Goal: Information Seeking & Learning: Find specific page/section

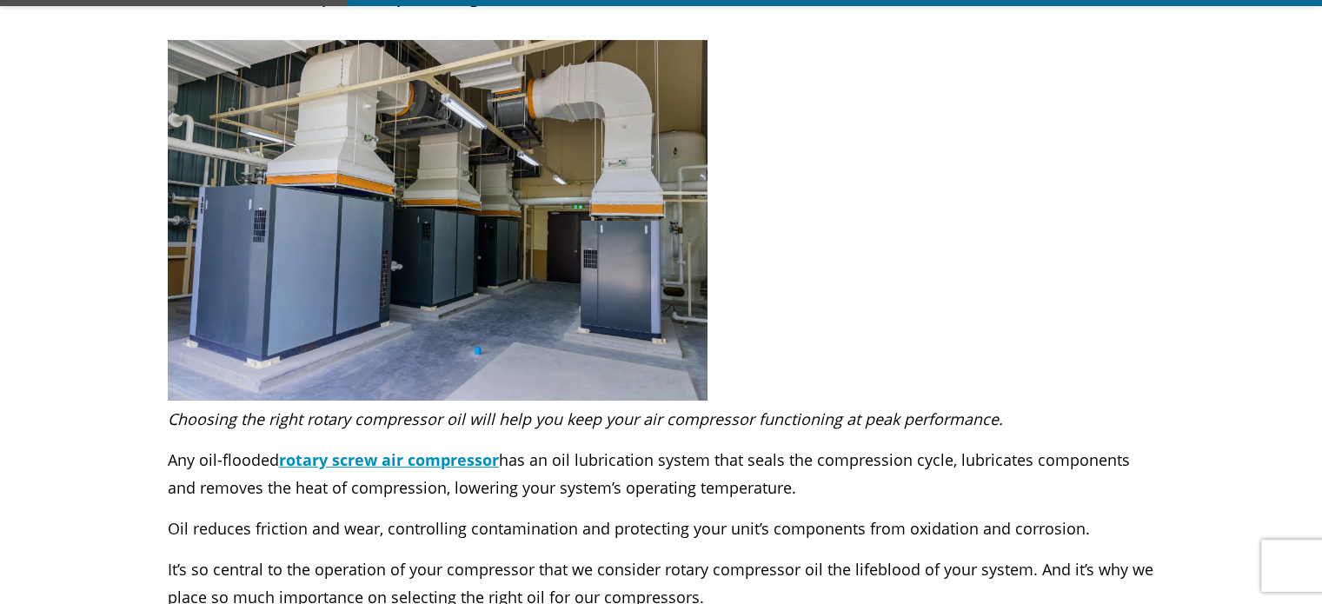
scroll to position [348, 0]
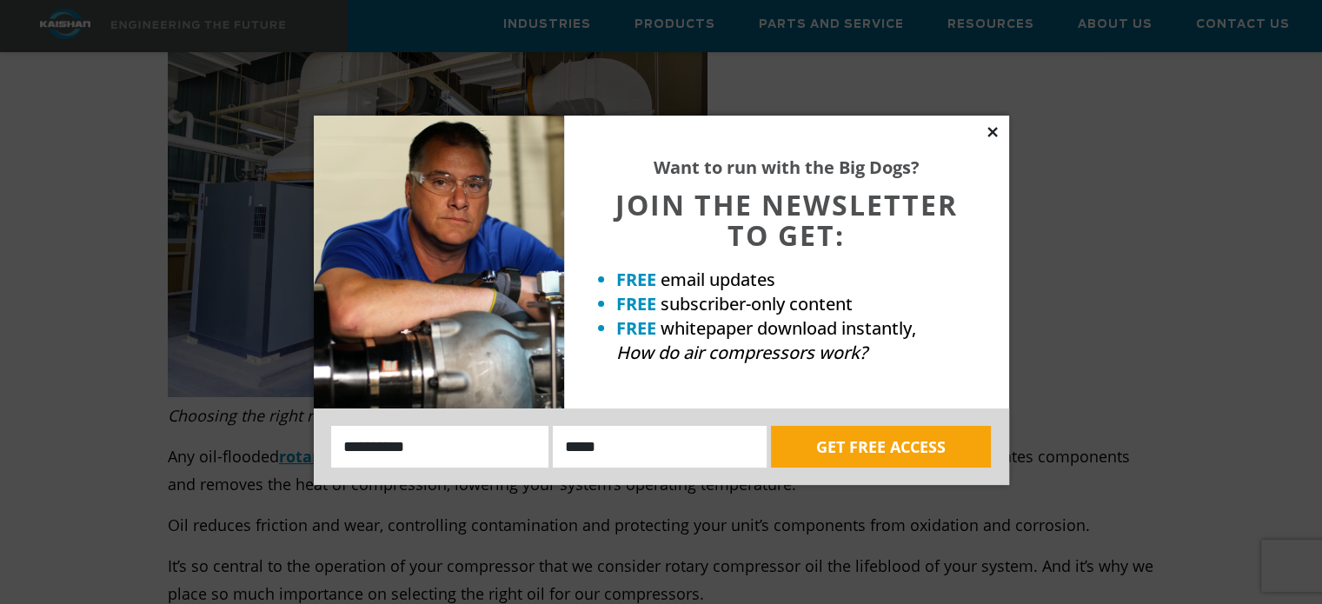
click at [995, 133] on icon at bounding box center [993, 132] width 10 height 10
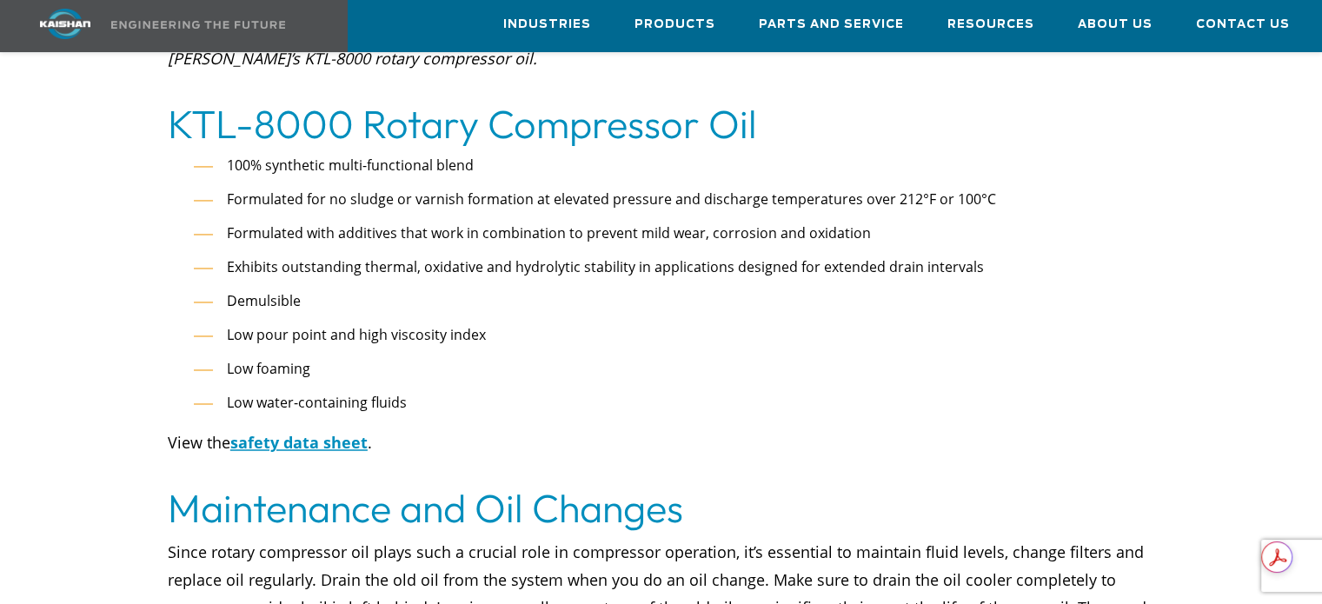
scroll to position [2782, 0]
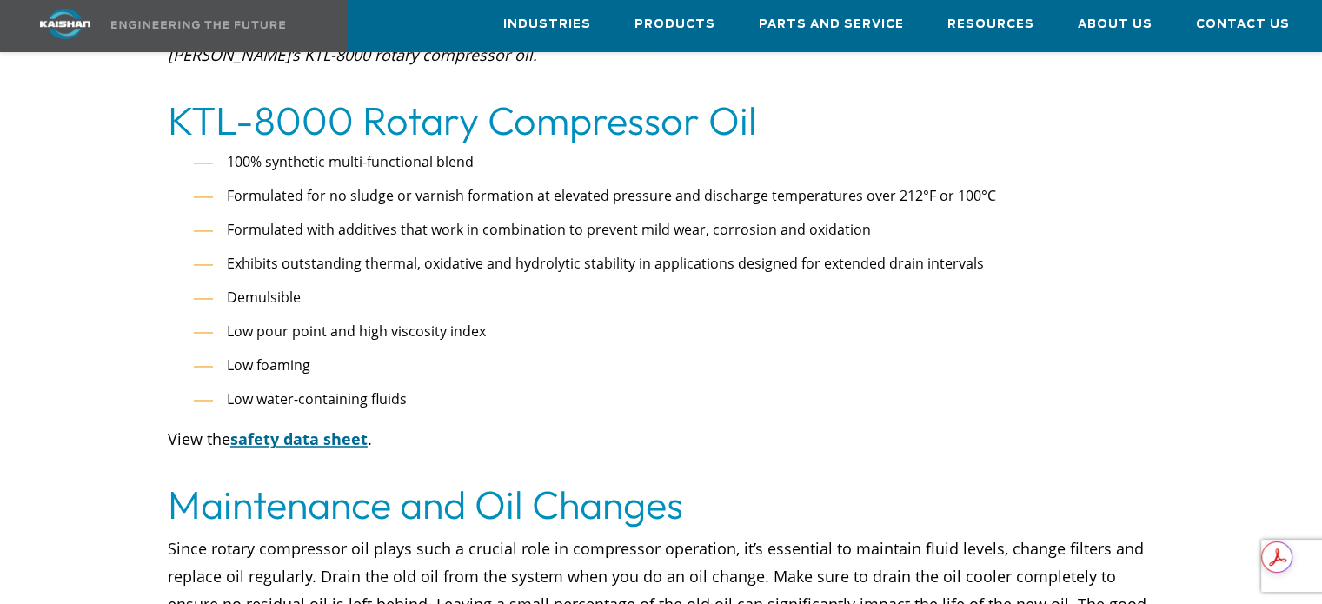
click at [293, 429] on u "safety data sheet" at bounding box center [298, 439] width 137 height 21
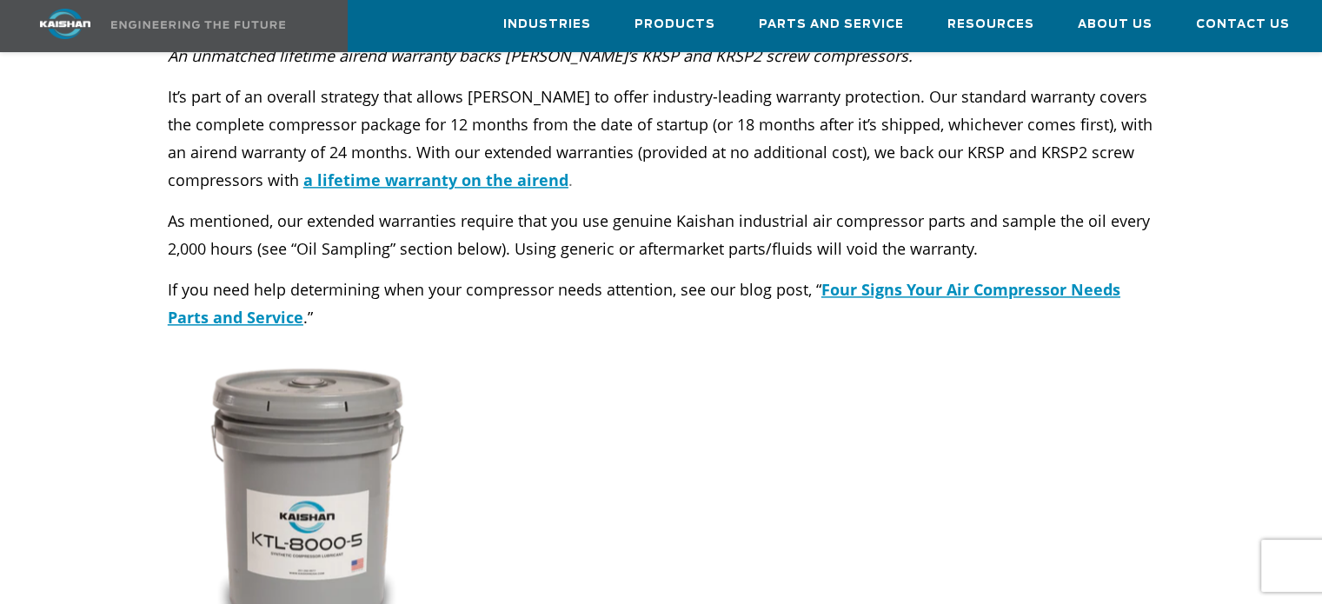
scroll to position [2173, 0]
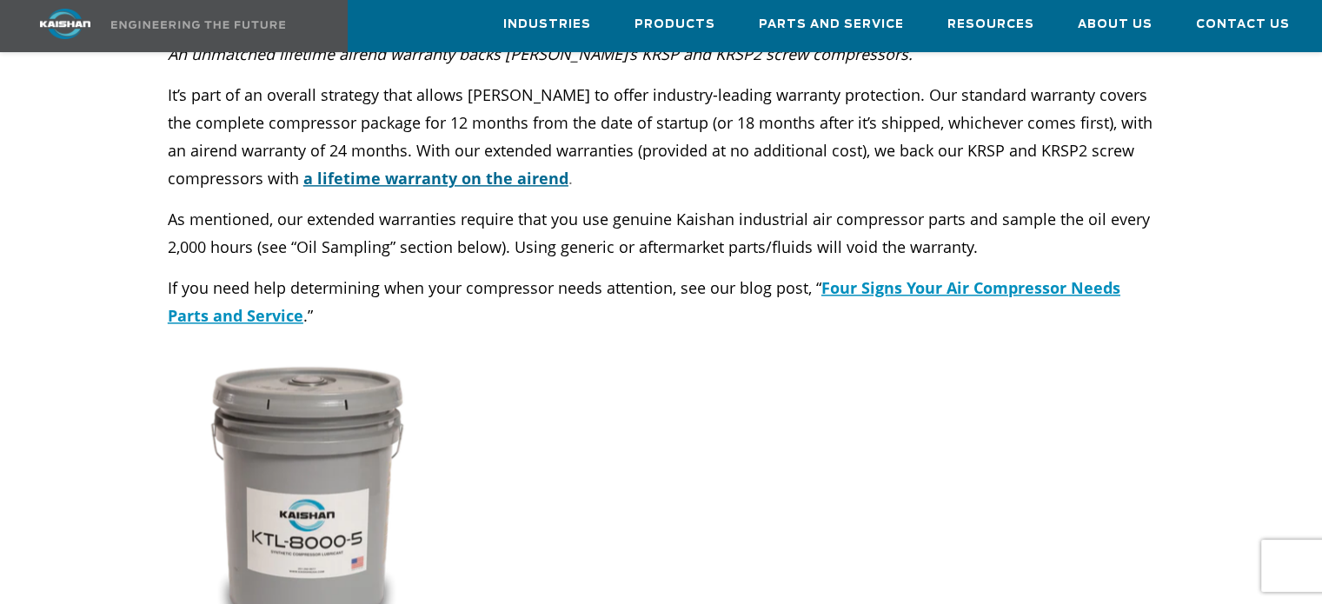
click at [530, 168] on u "a lifetime warranty on the airend" at bounding box center [435, 178] width 265 height 21
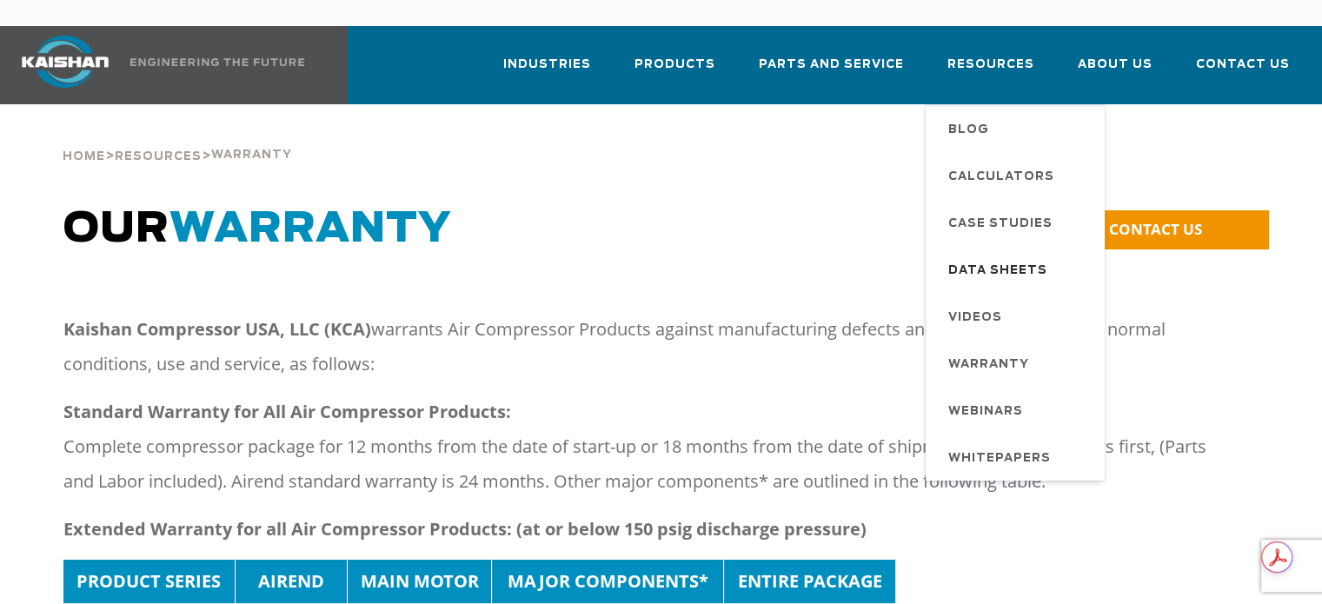
click at [1009, 256] on span "Data Sheets" at bounding box center [997, 271] width 99 height 30
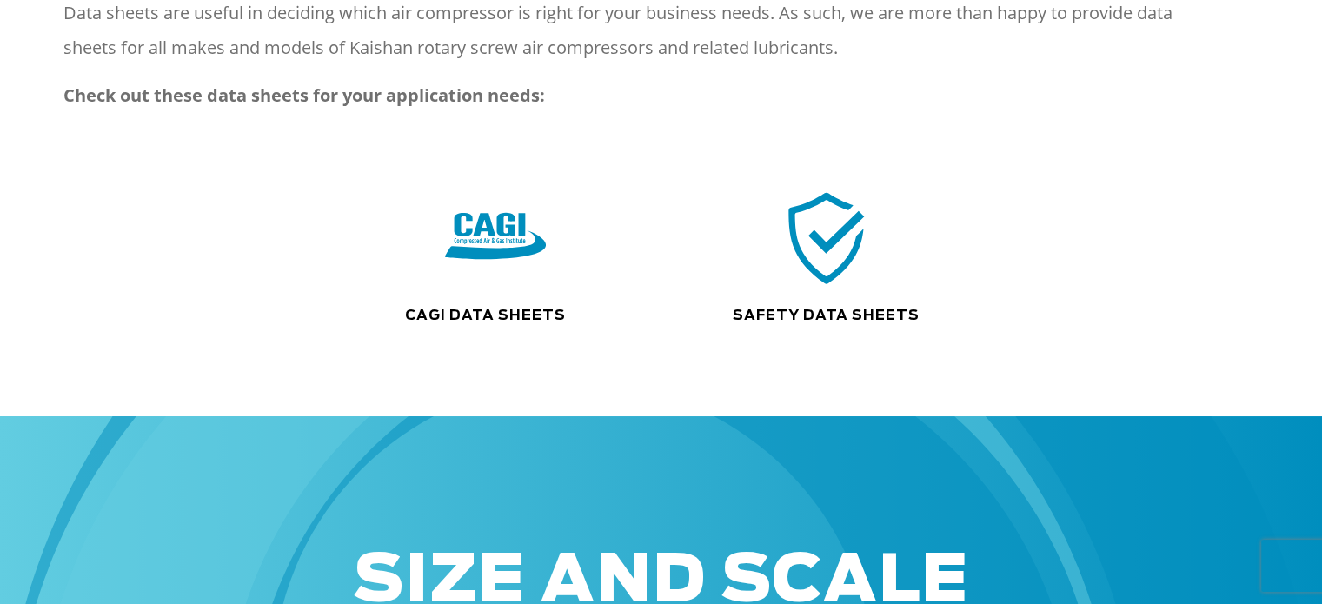
scroll to position [348, 0]
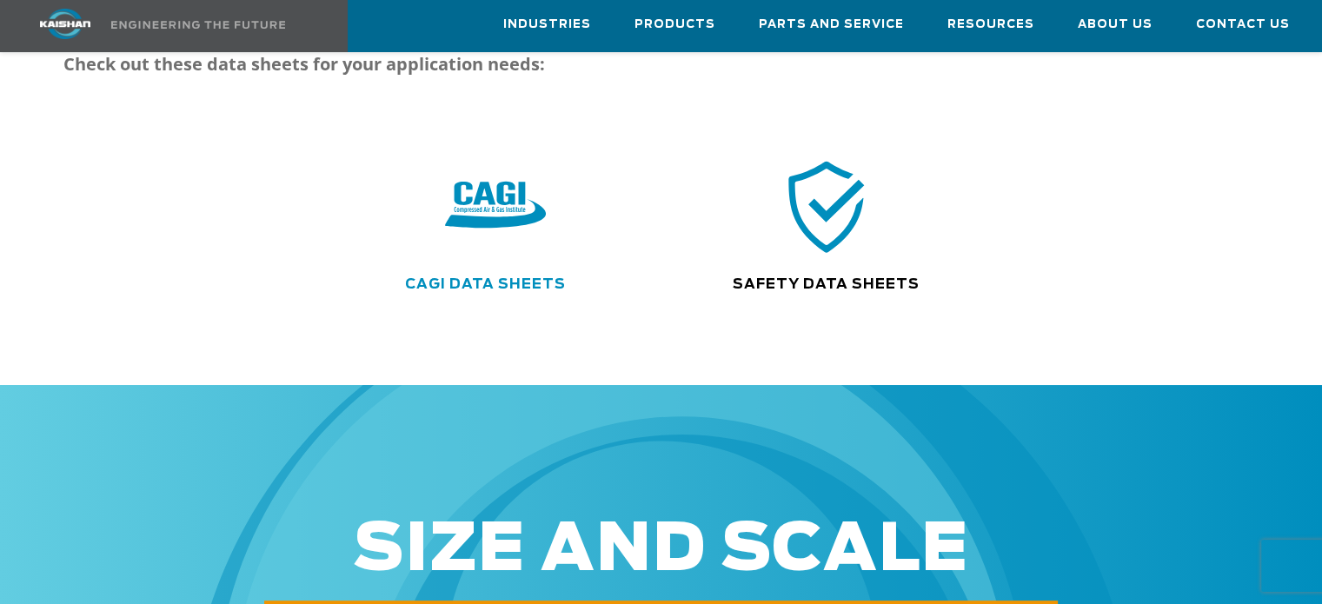
click at [484, 277] on link "CAGI Data Sheets" at bounding box center [485, 284] width 161 height 14
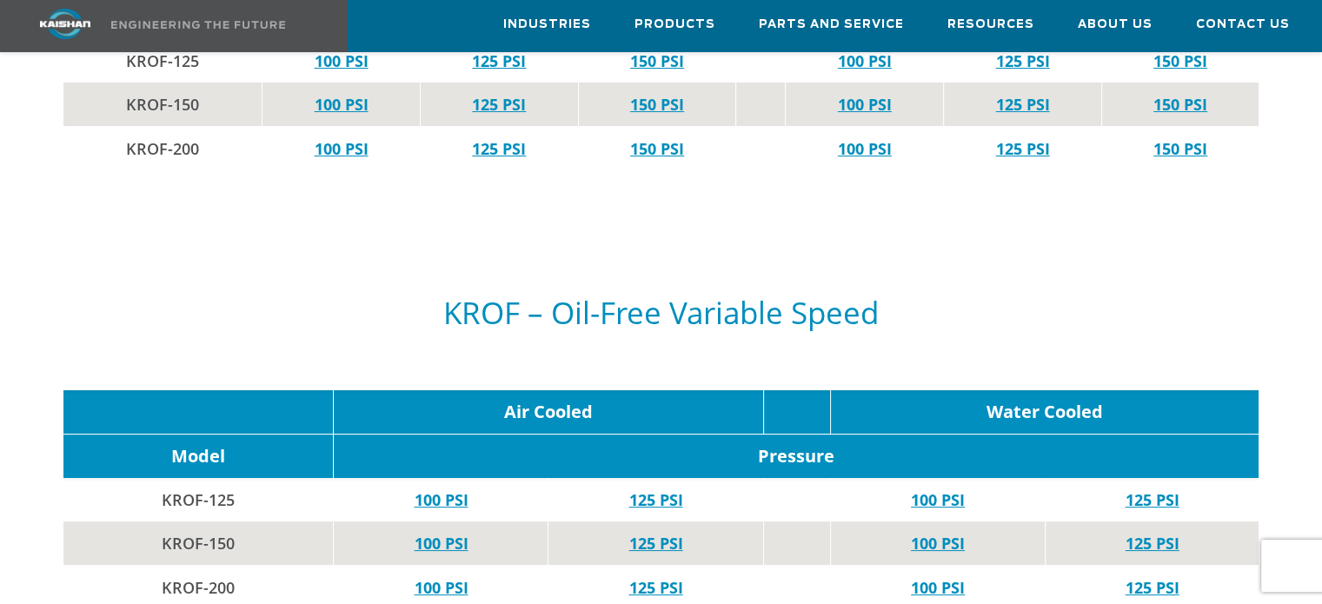
scroll to position [6346, 0]
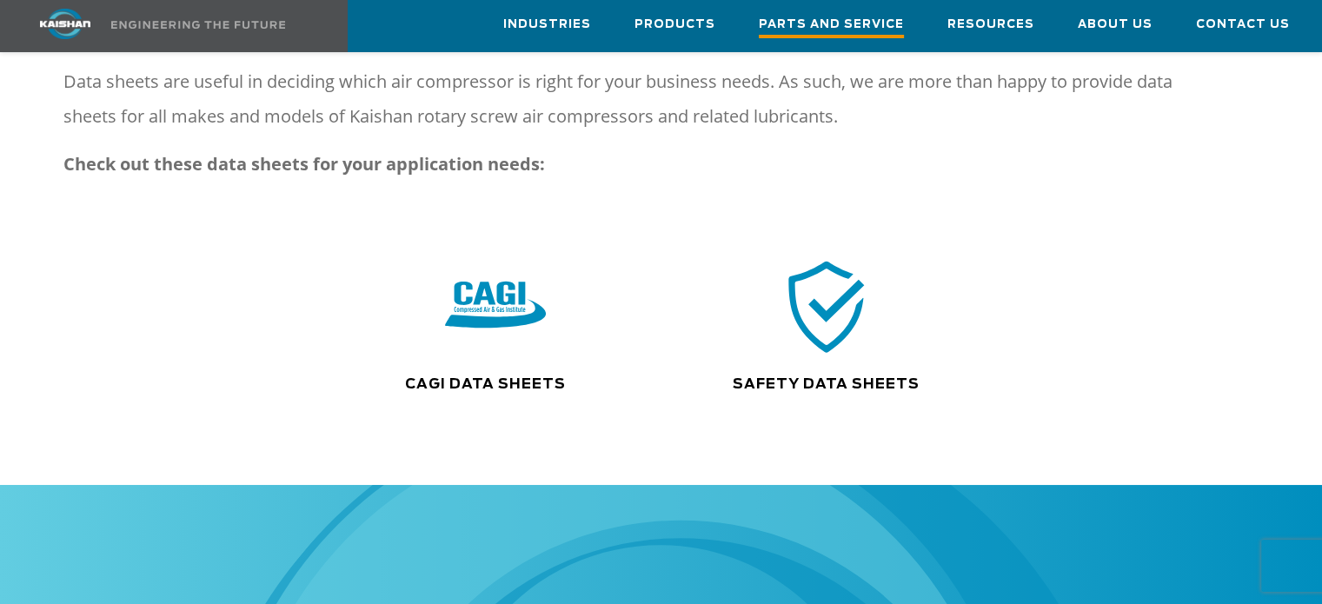
scroll to position [174, 0]
